Goal: Find specific page/section: Find specific page/section

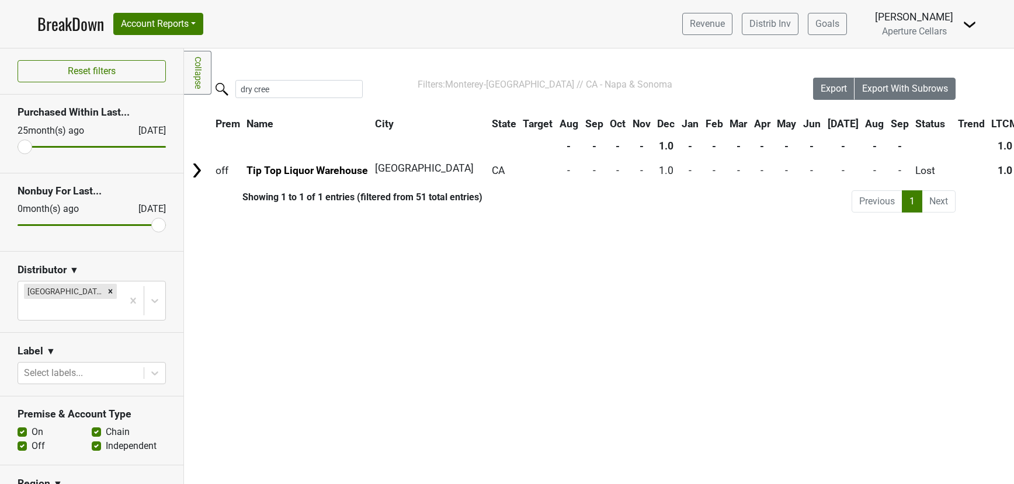
type input "dry creek"
click at [343, 88] on input "dry creek" at bounding box center [298, 89] width 127 height 18
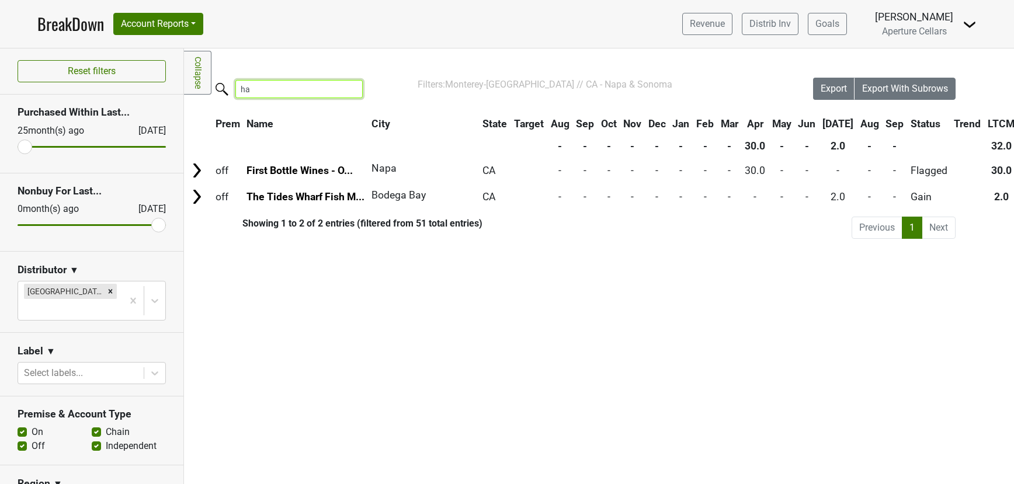
type input "h"
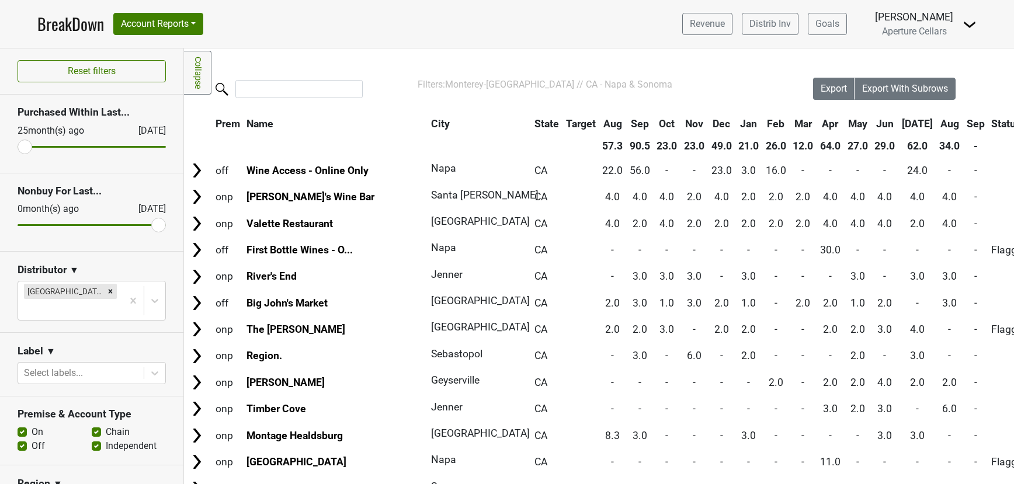
click at [122, 333] on section "Label ▼ Select labels..." at bounding box center [91, 365] width 183 height 64
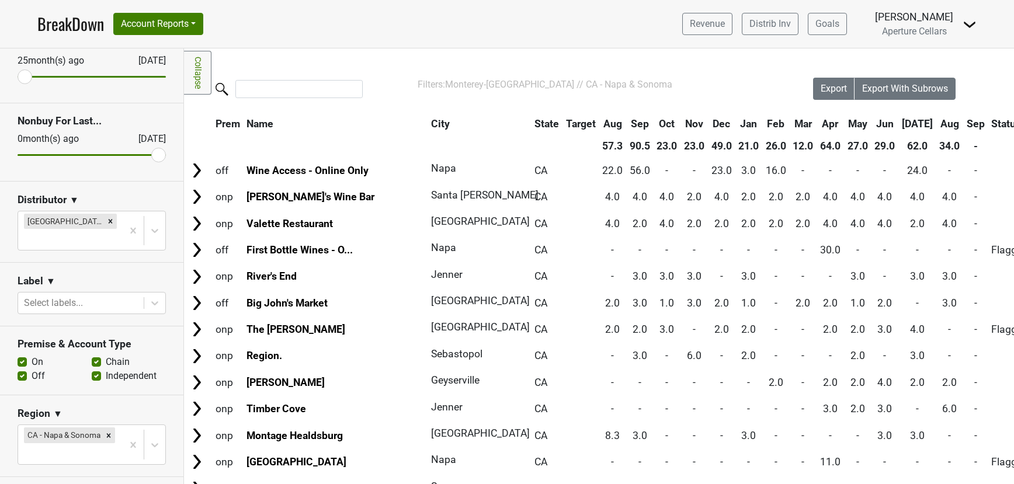
scroll to position [161, 0]
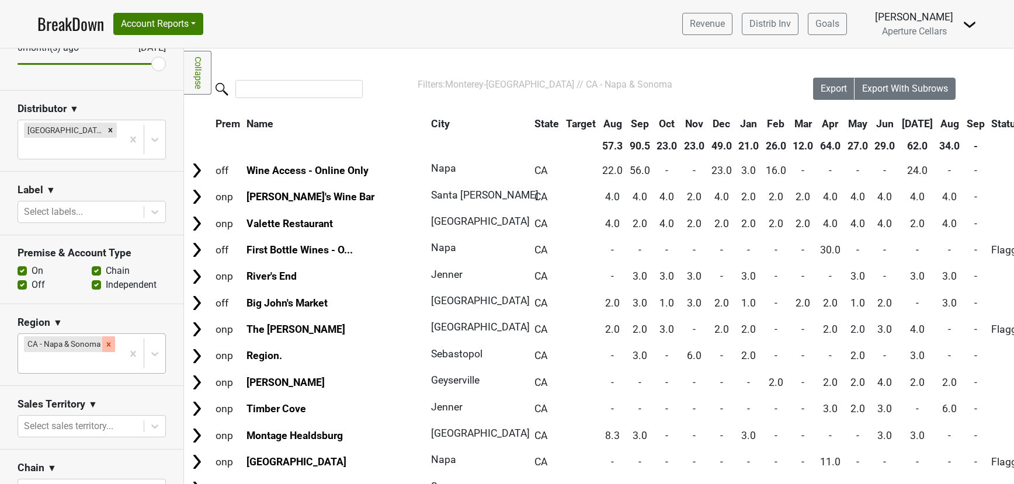
click at [109, 340] on icon "Remove CA - Napa & Sonoma" at bounding box center [109, 344] width 8 height 8
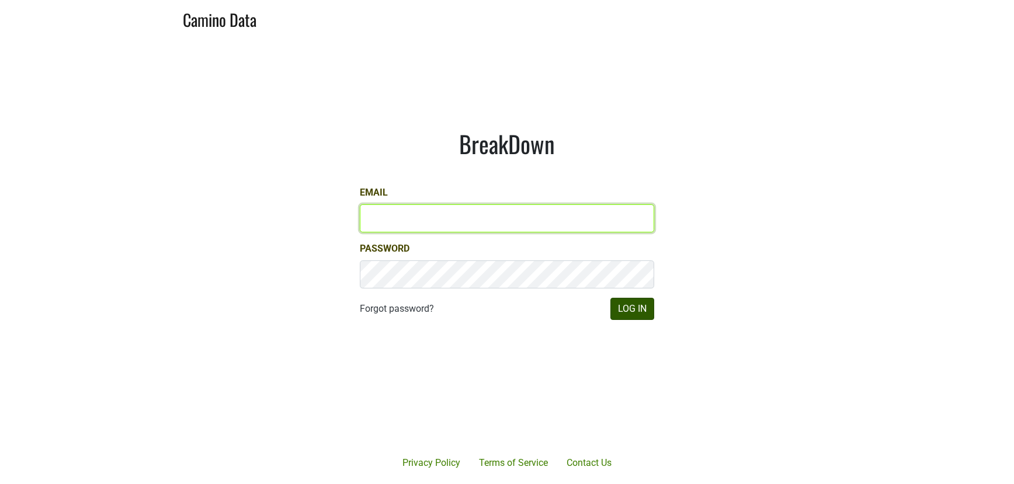
type input "ssaltz@aperture-cellars.com"
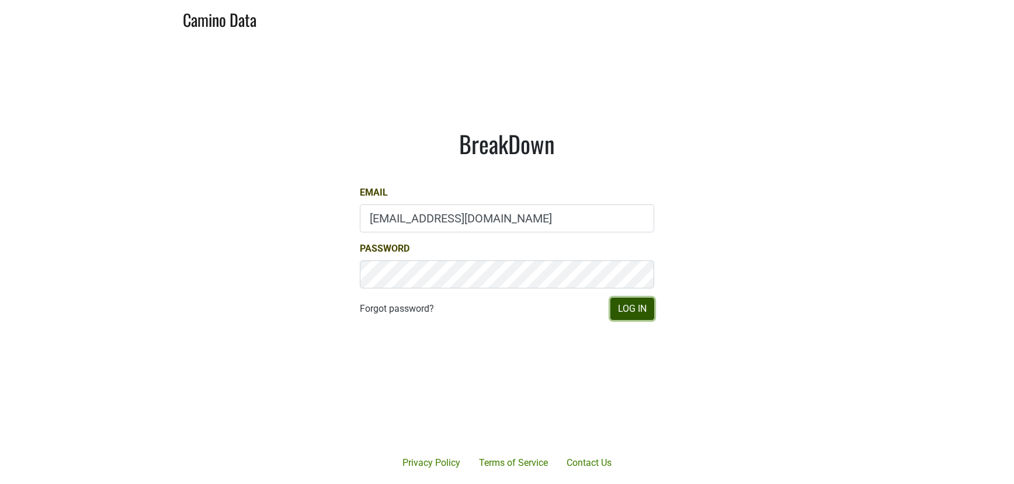
click at [625, 313] on button "Log In" at bounding box center [632, 309] width 44 height 22
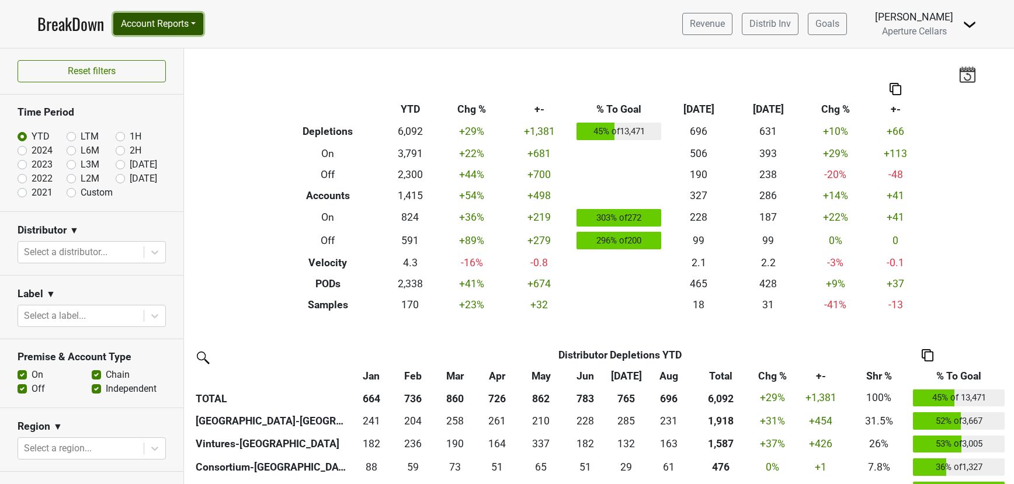
click at [148, 23] on button "Account Reports" at bounding box center [158, 24] width 90 height 22
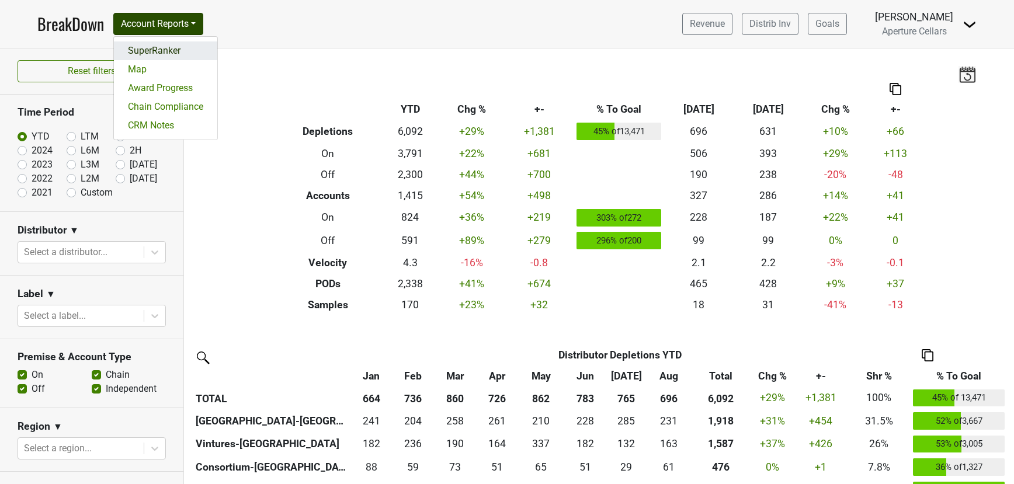
click at [155, 53] on link "SuperRanker" at bounding box center [165, 50] width 103 height 19
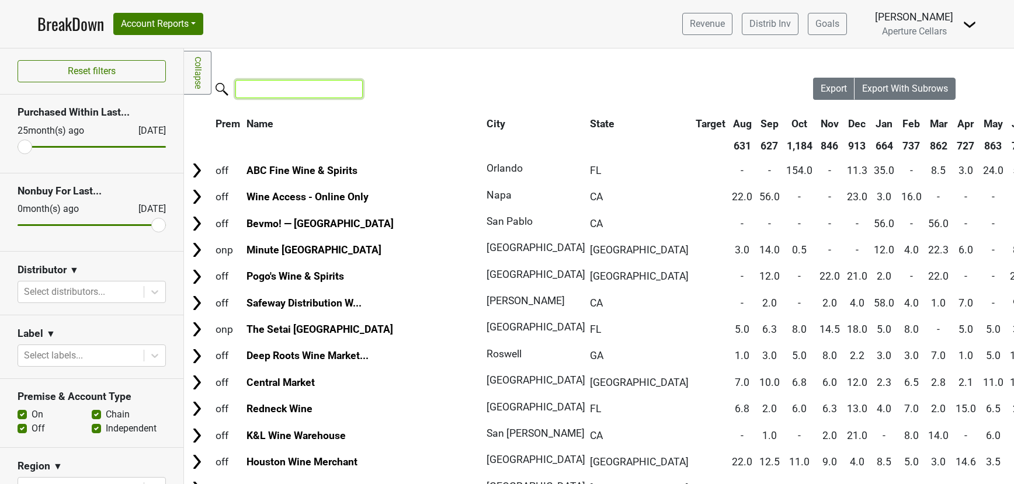
click at [281, 91] on input "search" at bounding box center [298, 89] width 127 height 18
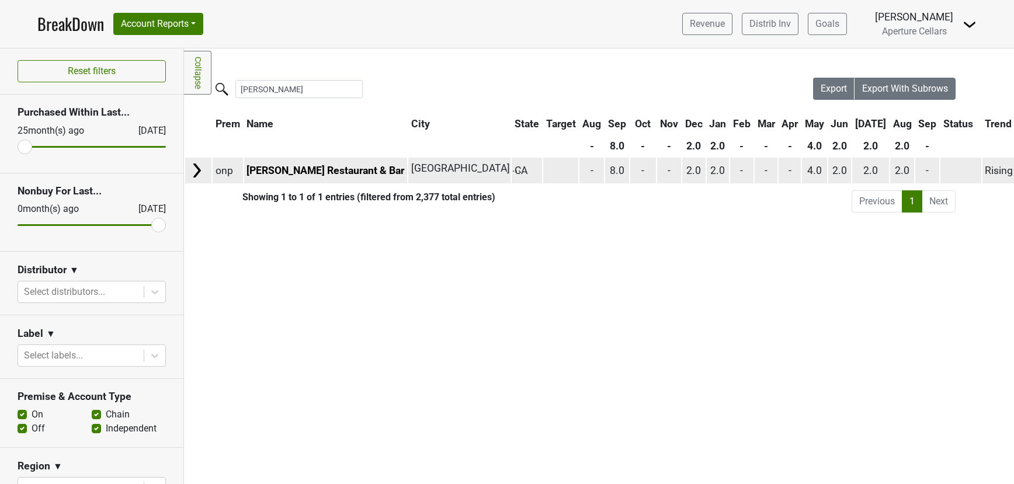
click at [195, 168] on img at bounding box center [197, 171] width 18 height 18
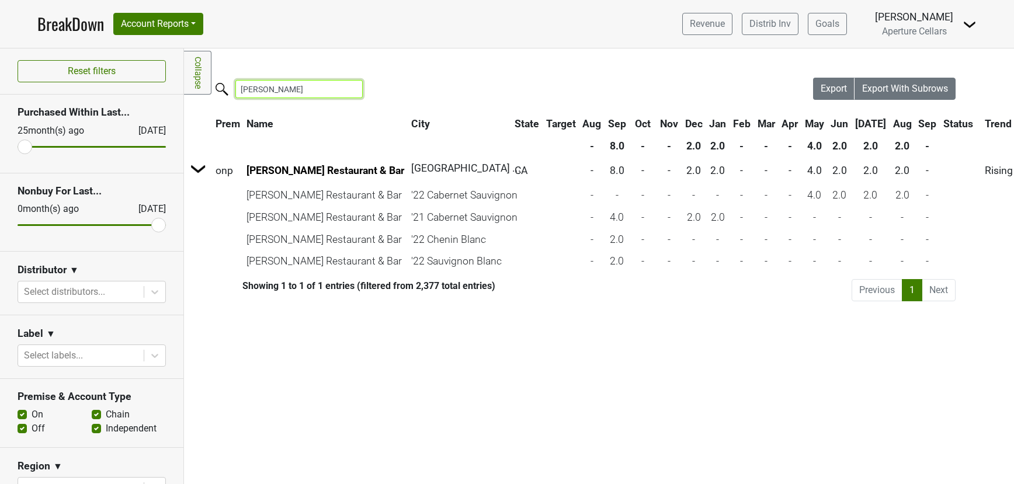
drag, startPoint x: 265, startPoint y: 92, endPoint x: 232, endPoint y: 86, distance: 33.2
click at [232, 86] on label "[PERSON_NAME]" at bounding box center [275, 88] width 127 height 20
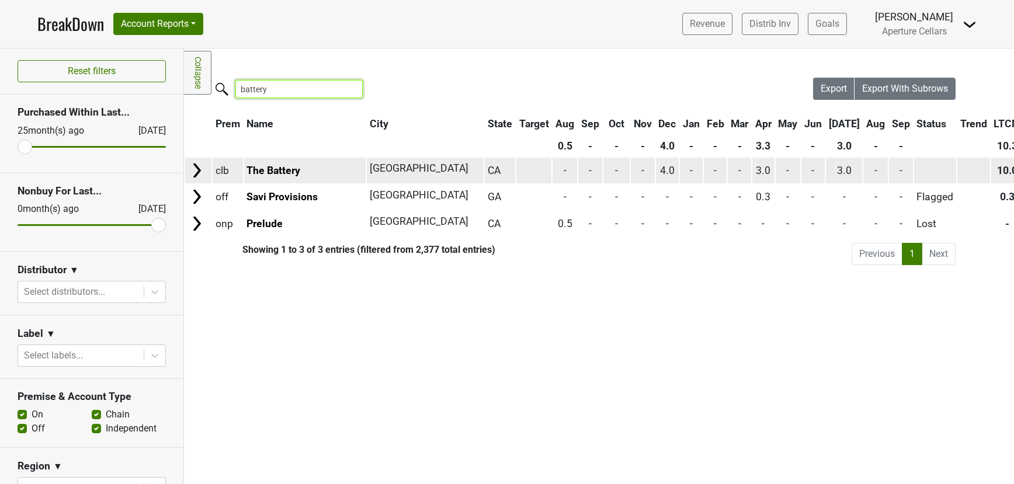
type input "battery"
click at [197, 165] on img at bounding box center [197, 171] width 18 height 18
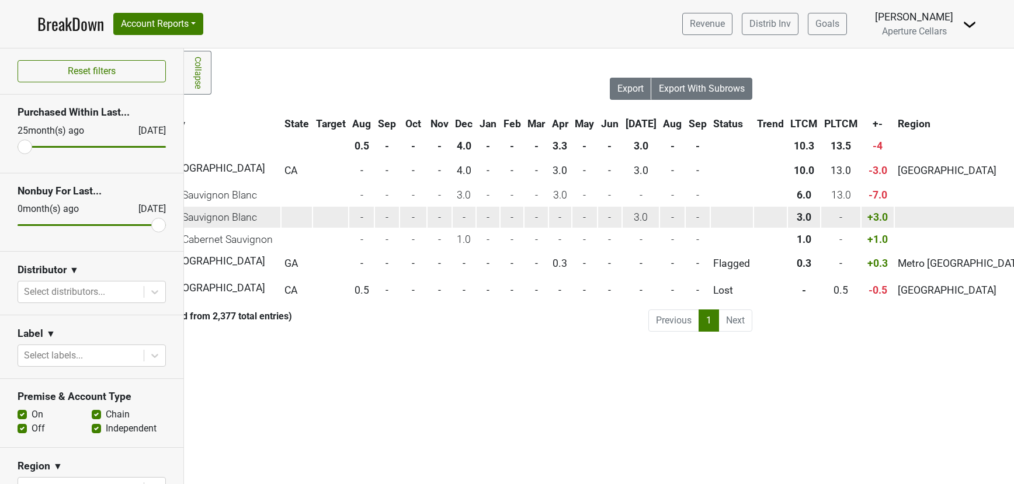
scroll to position [0, 252]
